Goal: Navigation & Orientation: Go to known website

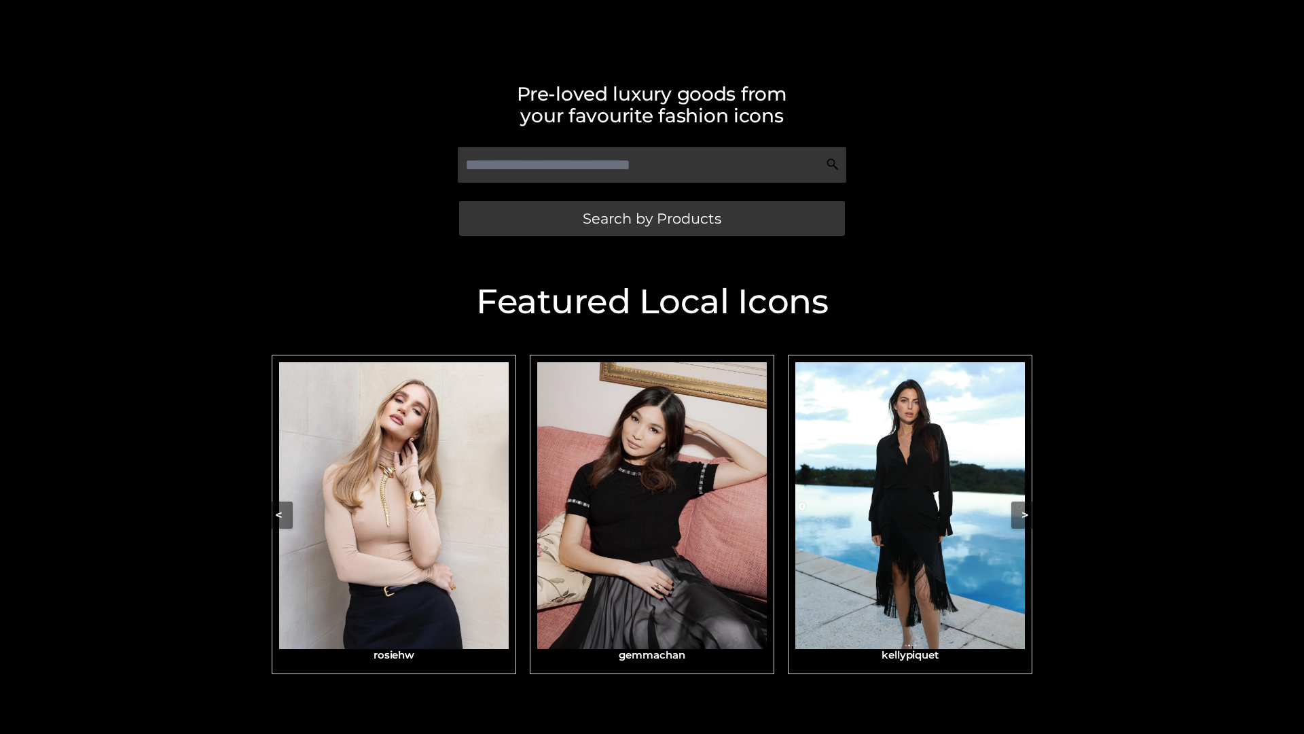
scroll to position [289, 0]
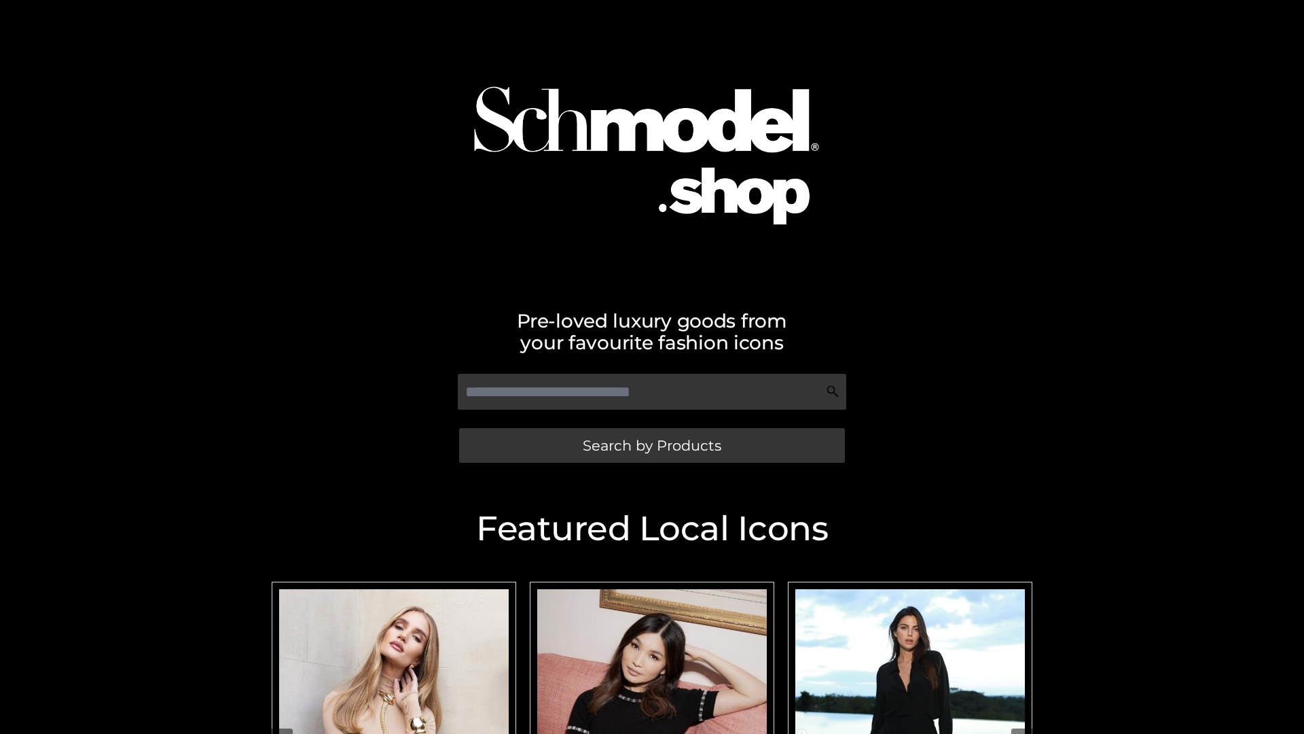
scroll to position [53, 0]
